Goal: Task Accomplishment & Management: Use online tool/utility

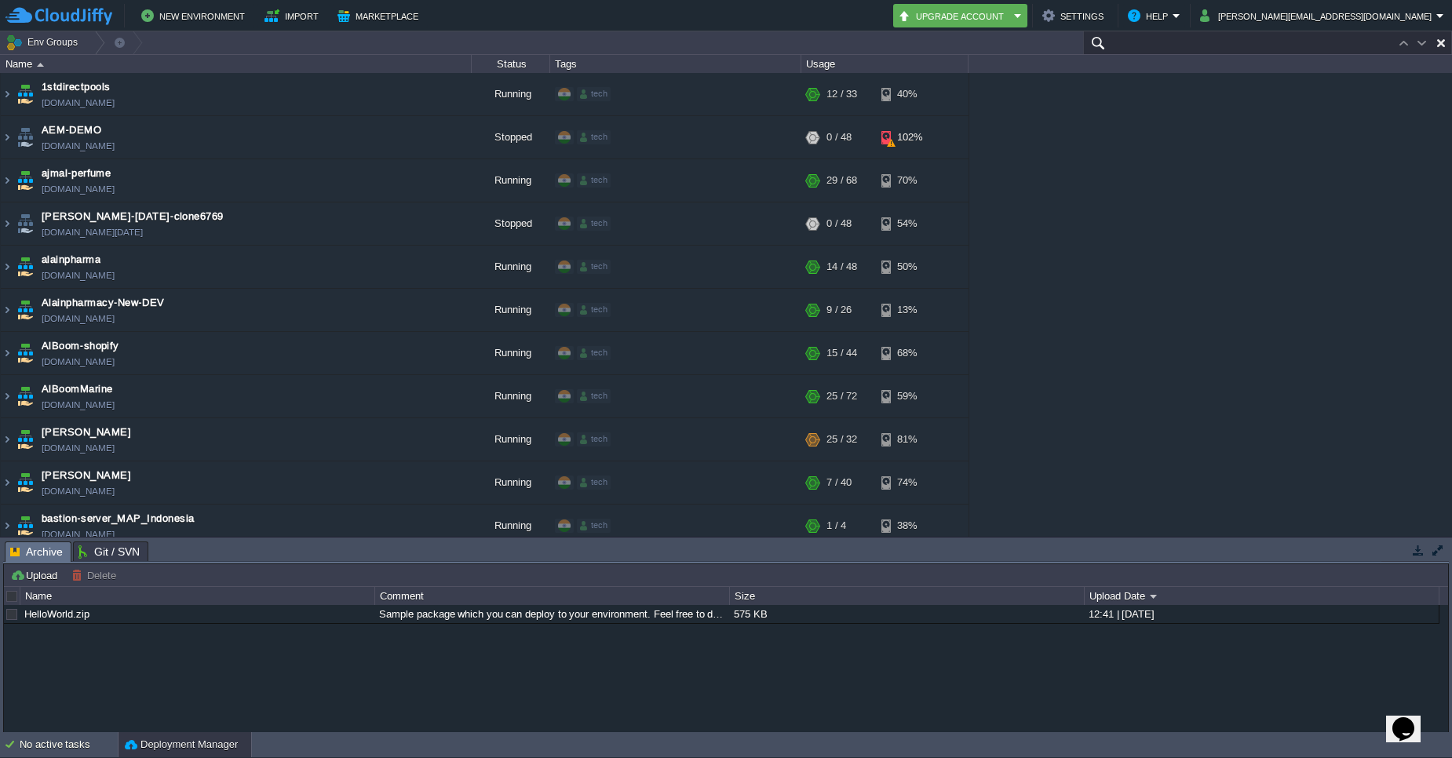
click at [1380, 43] on input "text" at bounding box center [1267, 42] width 369 height 23
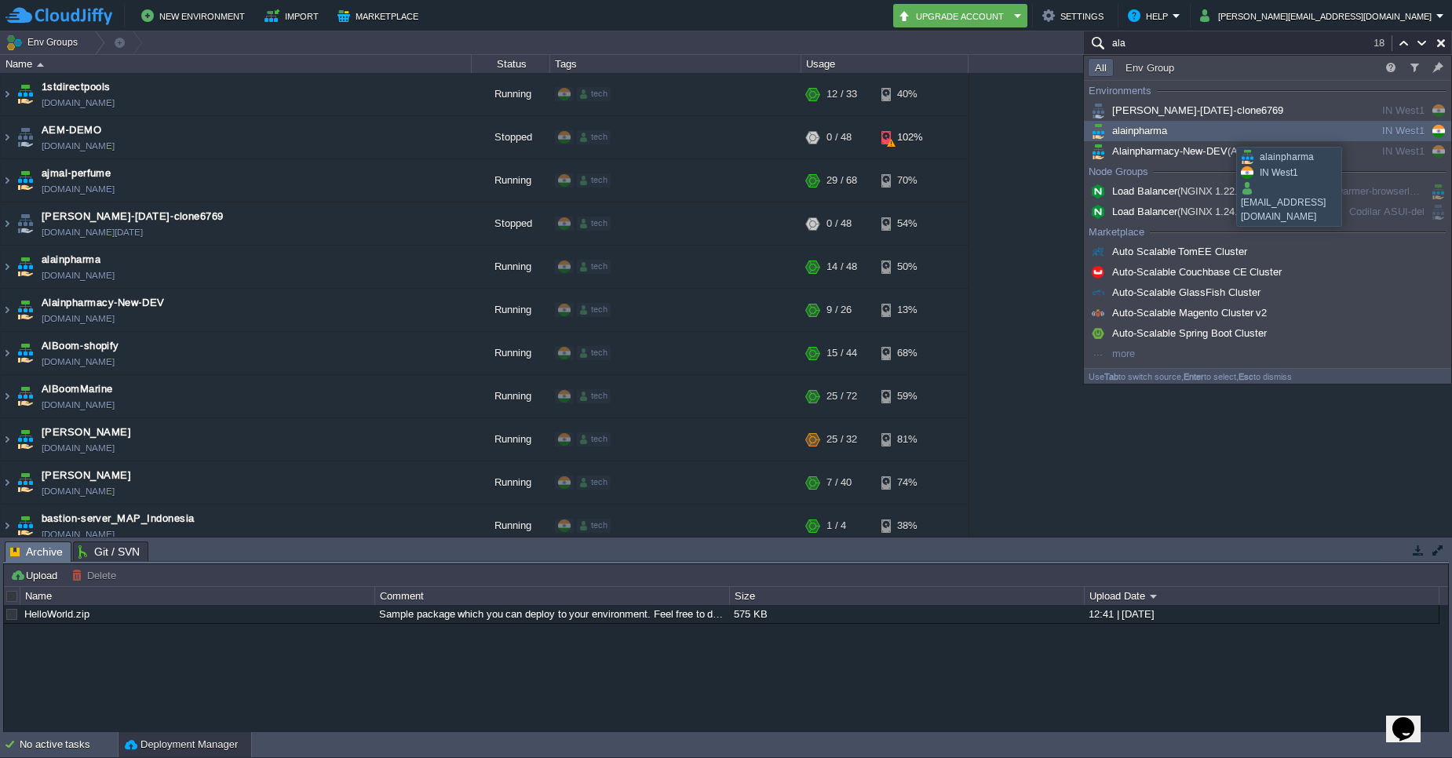
type input "ala"
click at [1225, 133] on div "alainpharma" at bounding box center [1206, 130] width 237 height 17
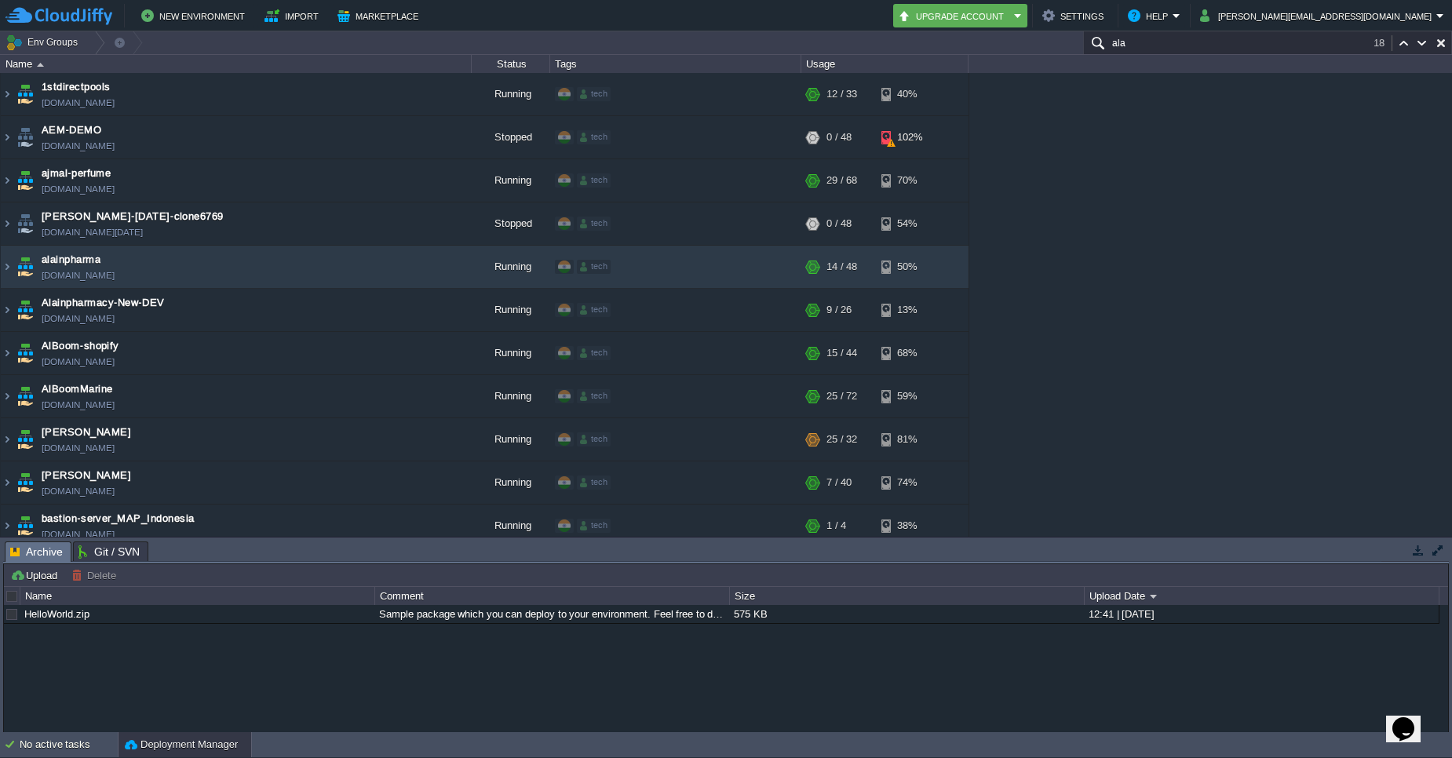
click at [1225, 133] on div "1stdirectpools [DOMAIN_NAME] Running tech + Add to Env Group RAM 34% CPU 1% 12 …" at bounding box center [726, 305] width 1452 height 464
click at [9, 269] on img at bounding box center [7, 267] width 13 height 42
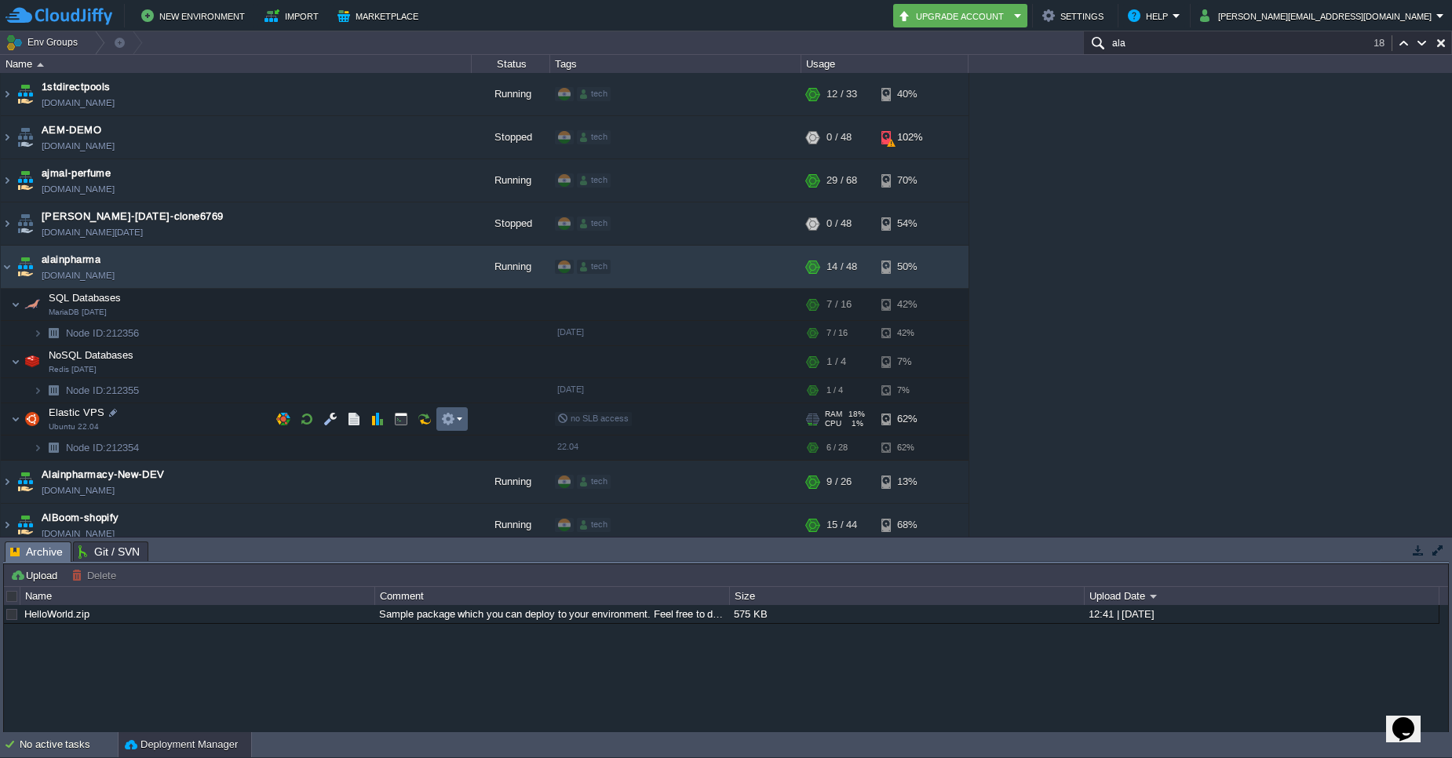
click at [457, 416] on em at bounding box center [451, 419] width 21 height 14
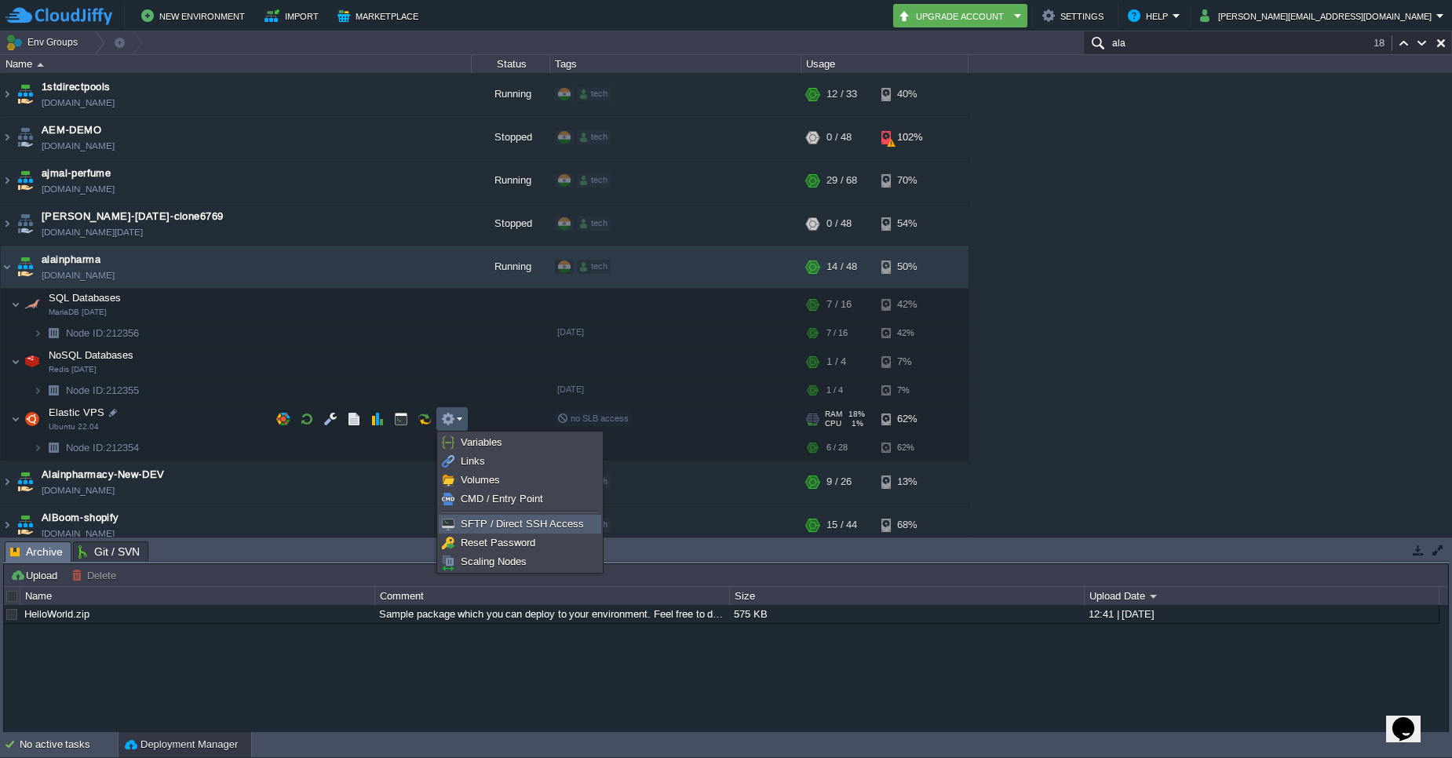
click at [486, 528] on span "SFTP / Direct SSH Access" at bounding box center [522, 524] width 123 height 12
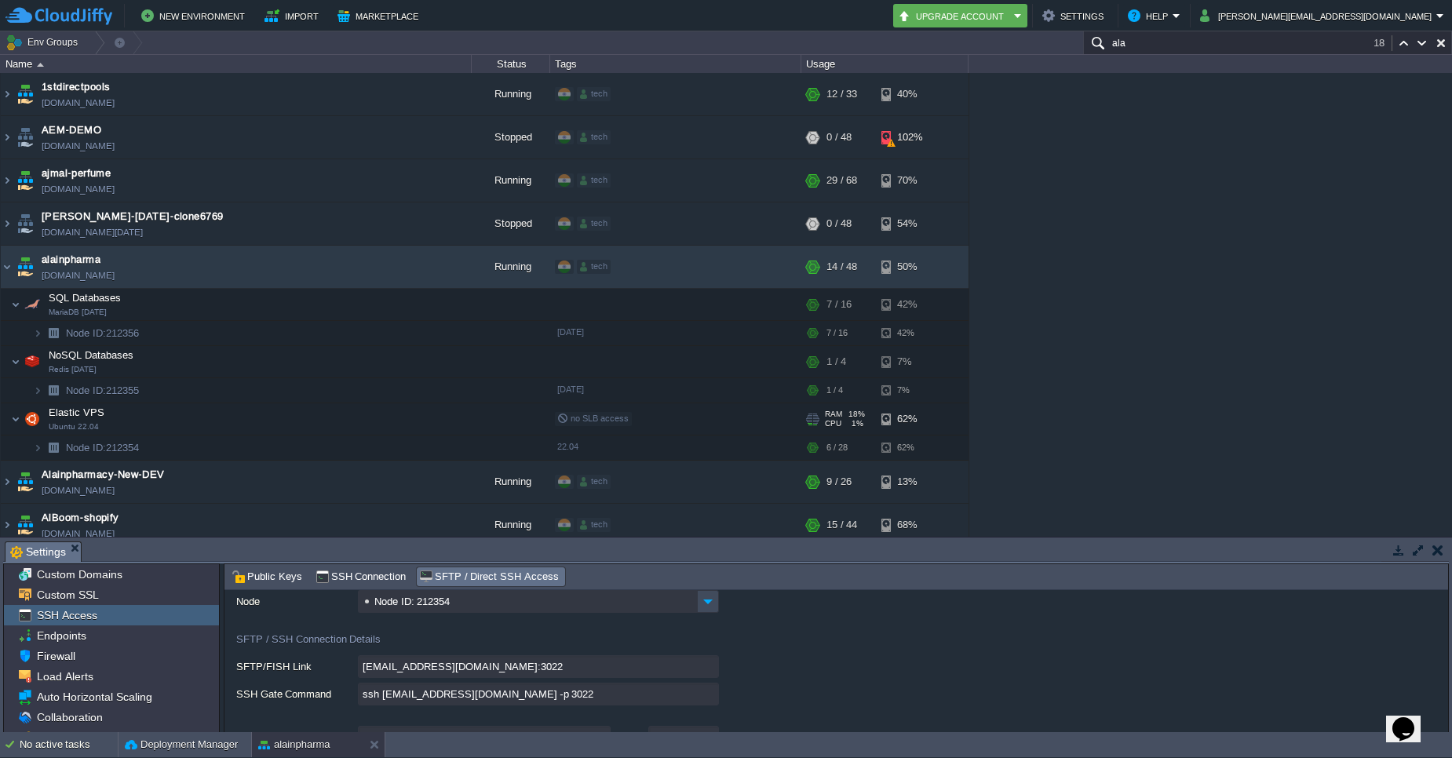
scroll to position [53, 0]
click at [707, 705] on input "ssh [EMAIL_ADDRESS][DOMAIN_NAME] -p 3022" at bounding box center [538, 698] width 361 height 23
click at [1333, 46] on input "ala" at bounding box center [1267, 42] width 369 height 23
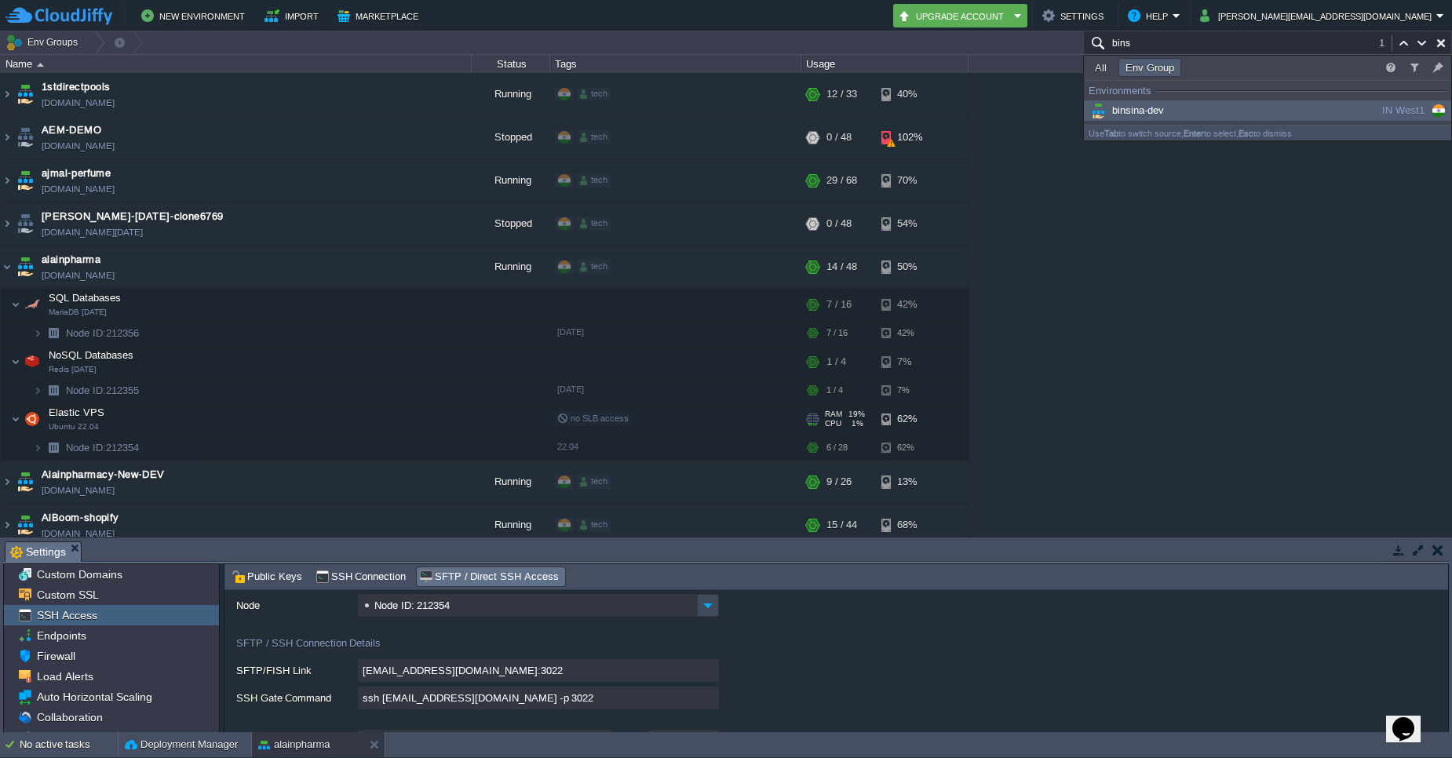
type input "bins"
click at [1278, 112] on div "binsina-dev" at bounding box center [1206, 110] width 237 height 17
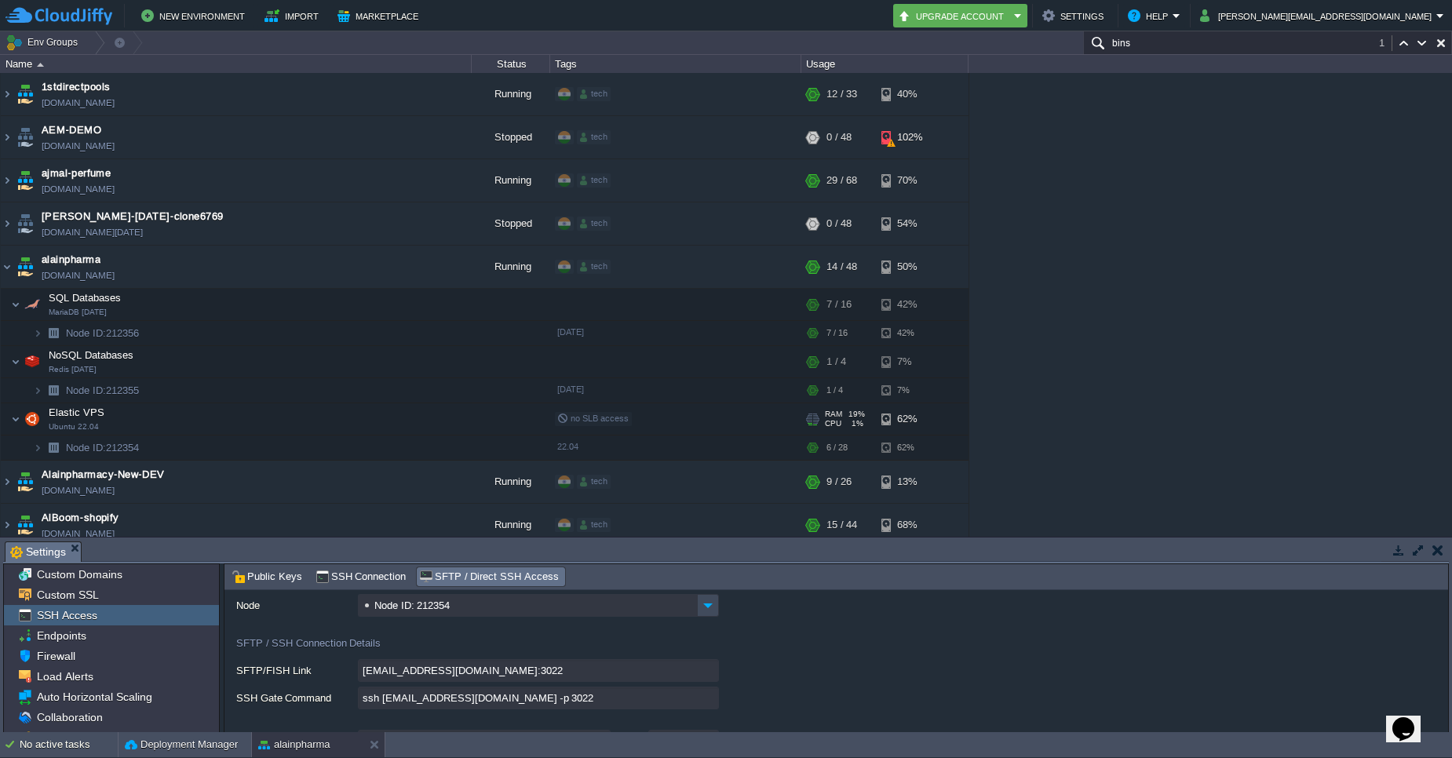
scroll to position [506, 0]
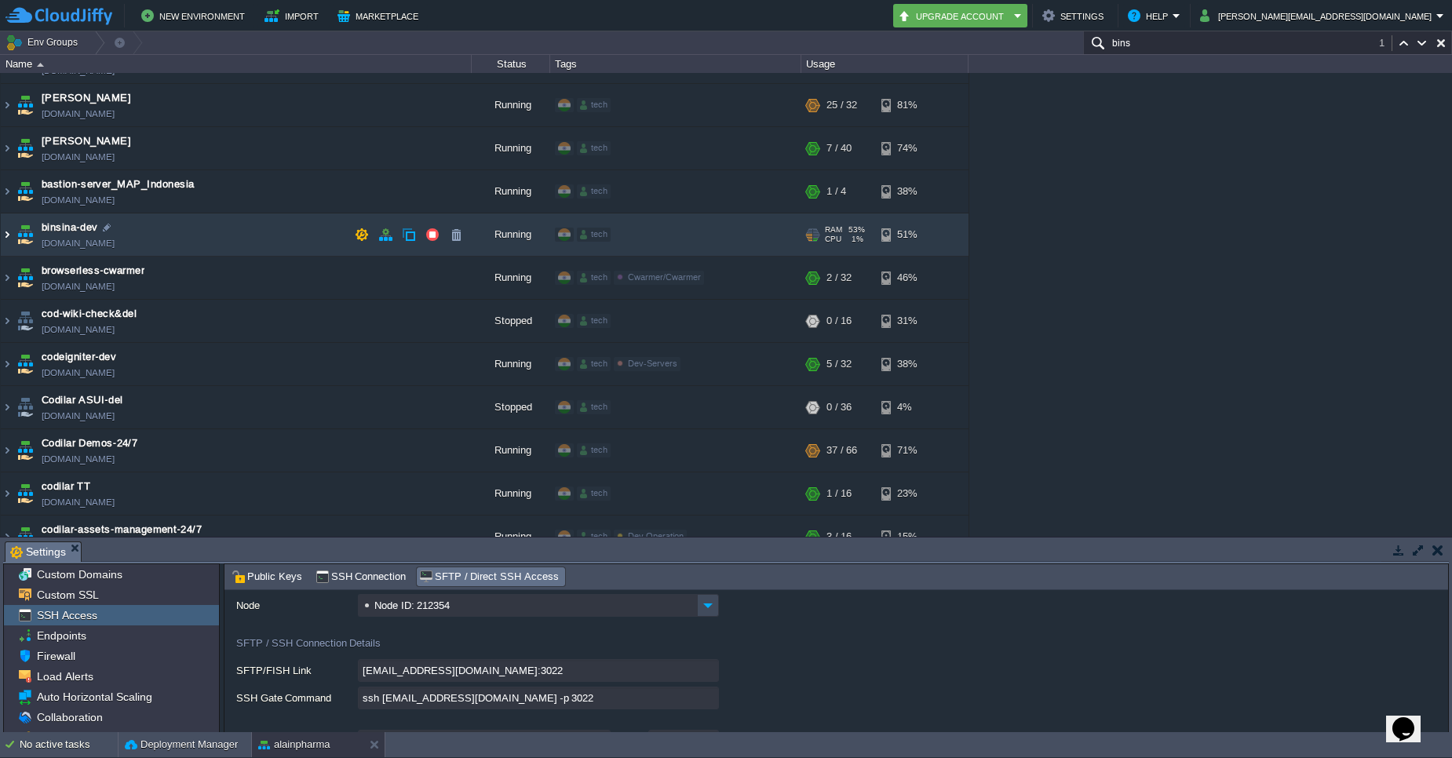
click at [5, 238] on img at bounding box center [7, 235] width 13 height 42
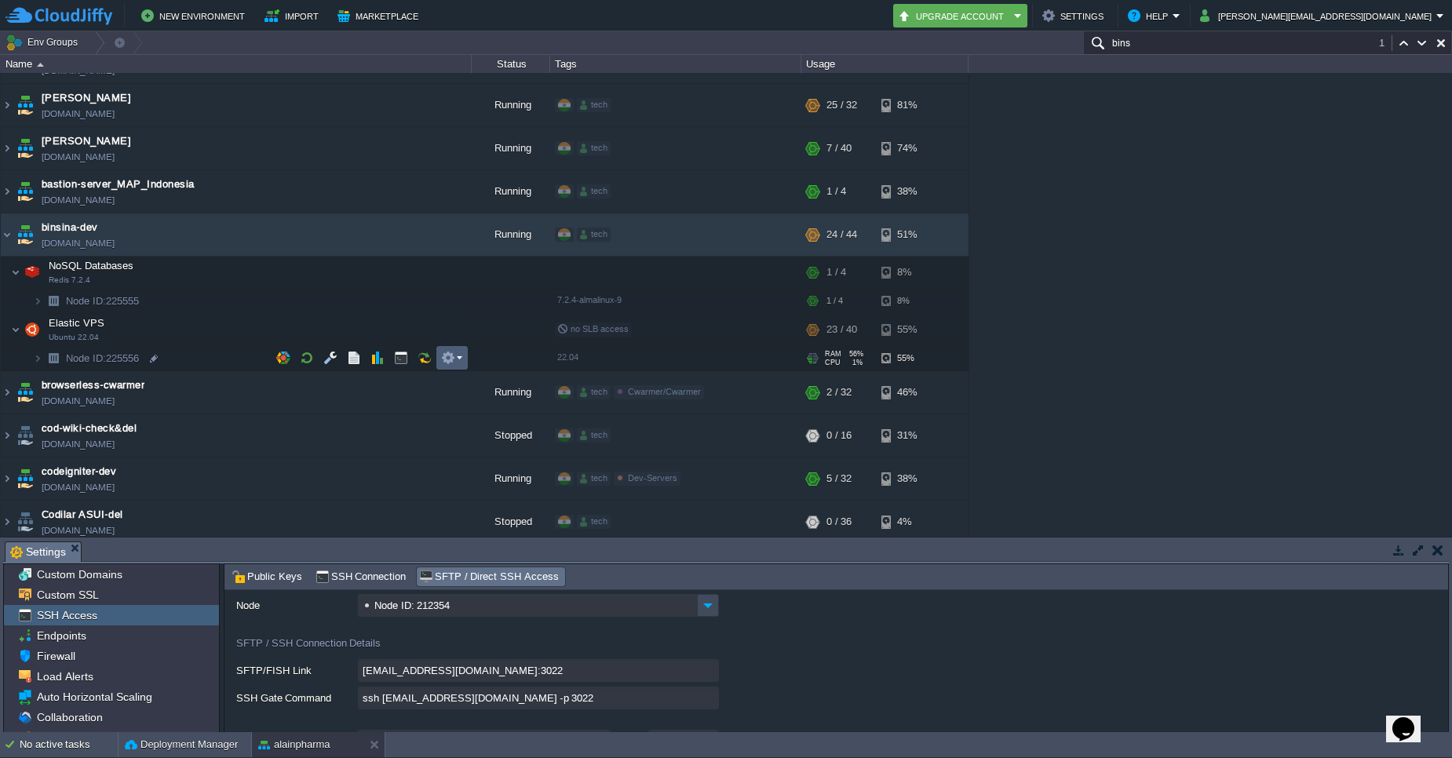
click at [457, 357] on em at bounding box center [451, 358] width 21 height 14
click at [477, 386] on span "SFTP / Direct SSH Access" at bounding box center [522, 381] width 123 height 12
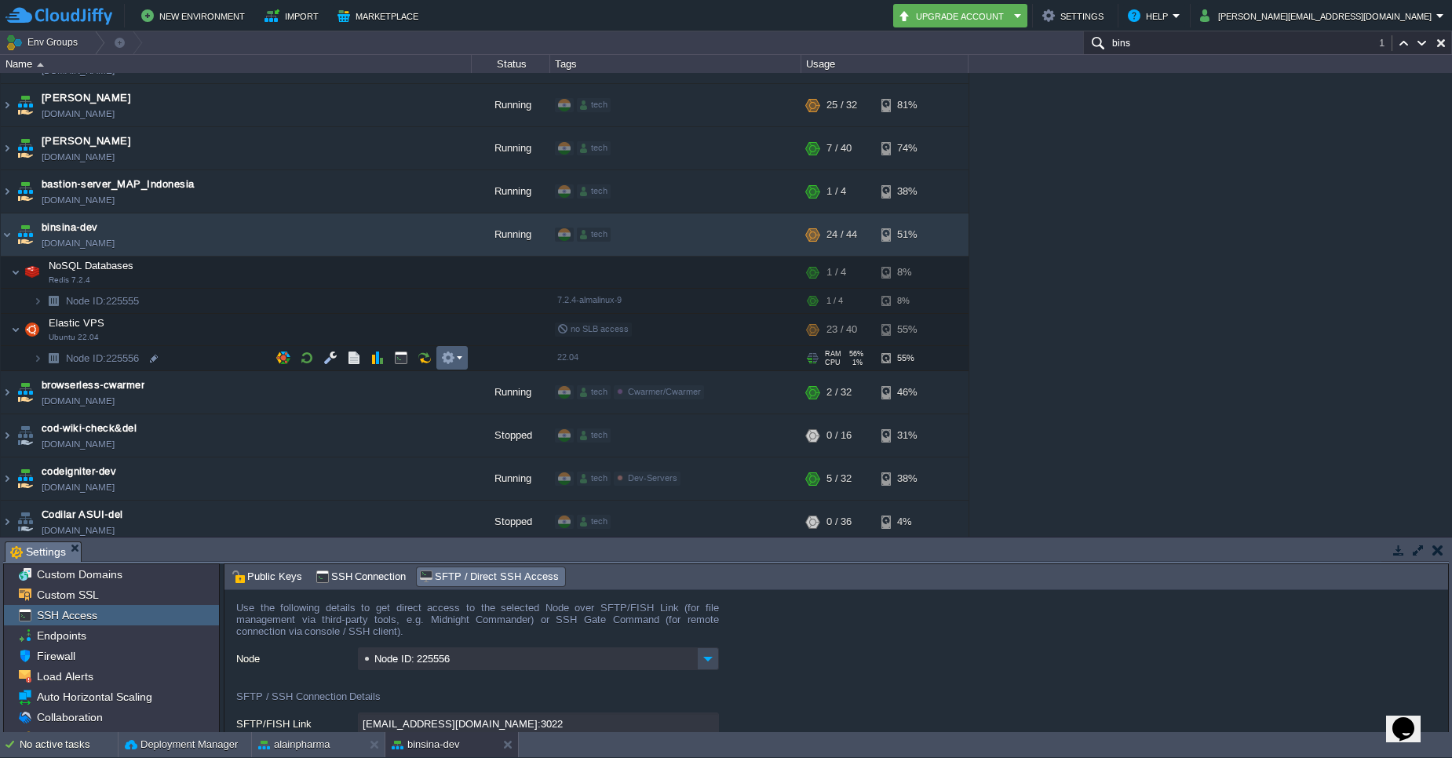
click at [464, 356] on td at bounding box center [452, 358] width 31 height 24
click at [483, 385] on span "SFTP / Direct SSH Access" at bounding box center [522, 381] width 123 height 12
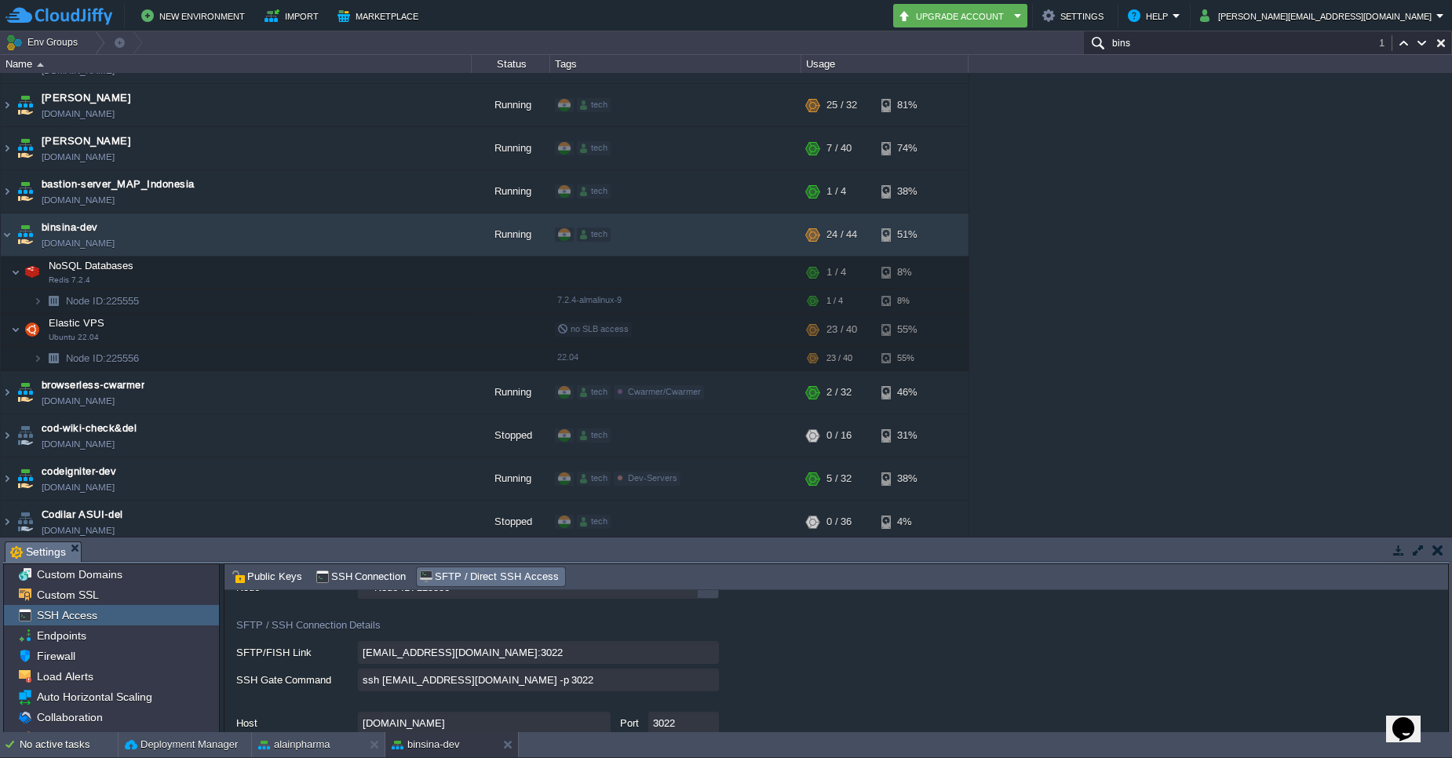
scroll to position [75, 0]
click at [704, 675] on input "ssh [EMAIL_ADDRESS][DOMAIN_NAME] -p 3022" at bounding box center [538, 676] width 361 height 23
type textarea "ssh [EMAIL_ADDRESS][DOMAIN_NAME] -p 3022"
